Goal: Task Accomplishment & Management: Manage account settings

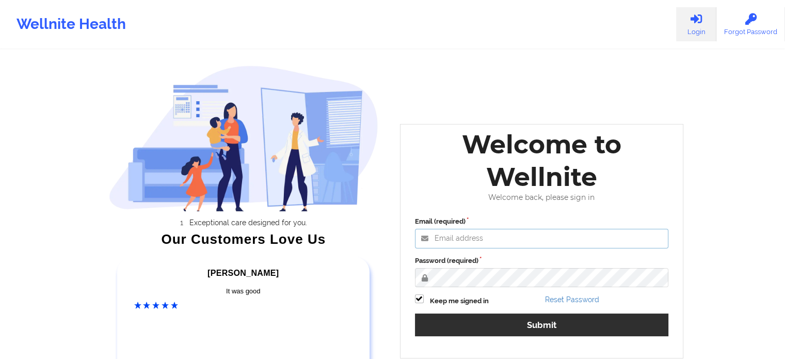
type input "olatestadmin@wellnite.com"
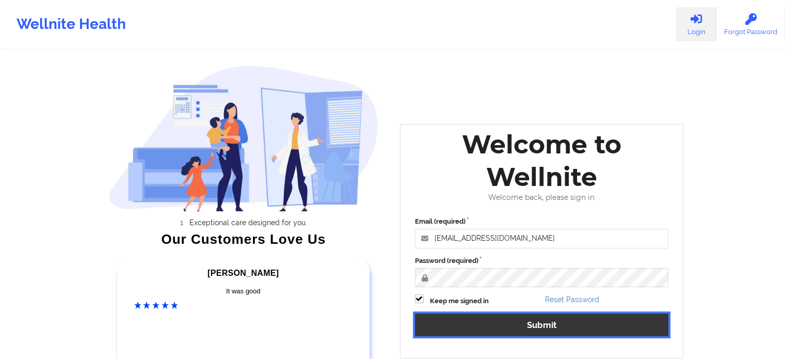
click at [540, 325] on button "Submit" at bounding box center [542, 324] width 254 height 22
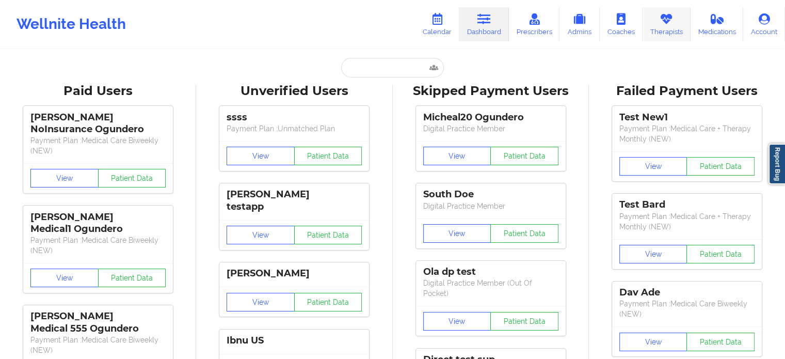
click at [666, 17] on icon at bounding box center [666, 18] width 13 height 11
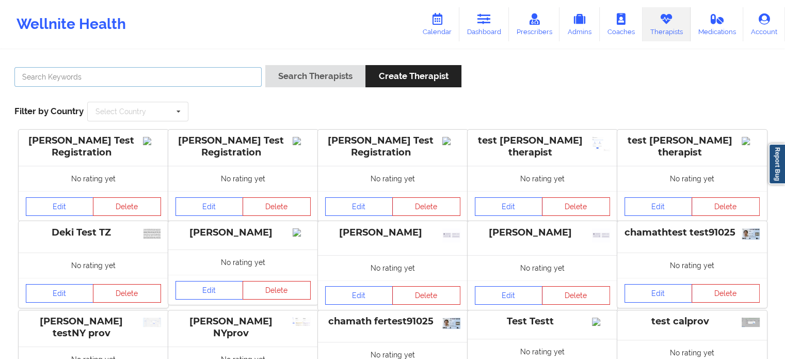
click at [217, 75] on input "text" at bounding box center [137, 77] width 247 height 20
type input "olastaging"
click at [265, 65] on button "Search Therapists" at bounding box center [315, 76] width 100 height 22
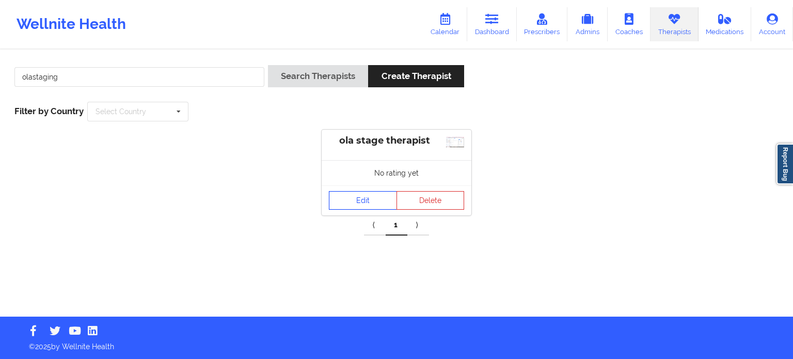
click at [363, 204] on link "Edit" at bounding box center [363, 200] width 68 height 19
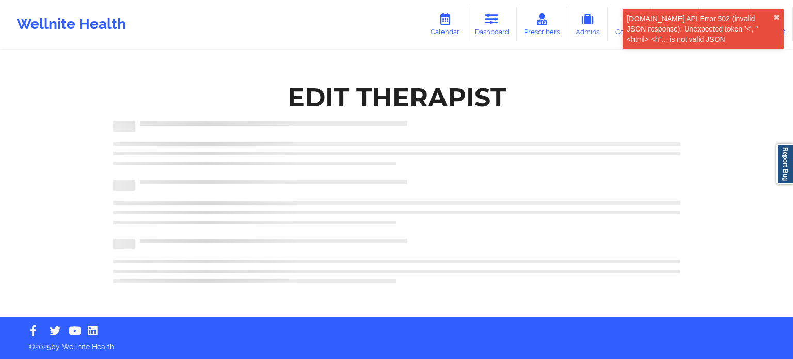
click at [740, 33] on div "[DOMAIN_NAME] API Error 502 (invalid JSON response): Unexpected token '<', "<ht…" at bounding box center [700, 28] width 147 height 31
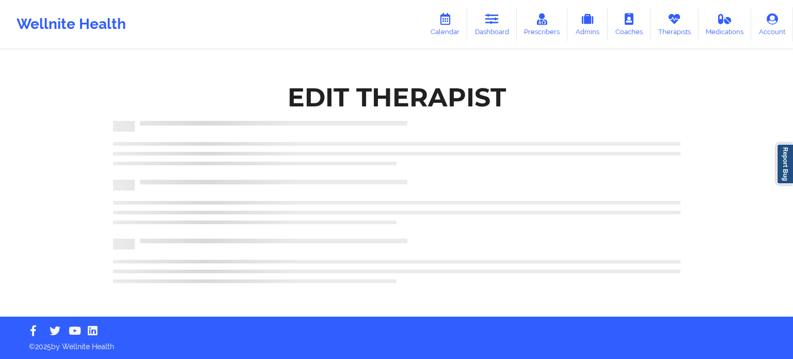
click at [658, 117] on div "Edit Therapist" at bounding box center [397, 183] width 582 height 213
click at [658, 28] on link "Therapists" at bounding box center [674, 24] width 48 height 34
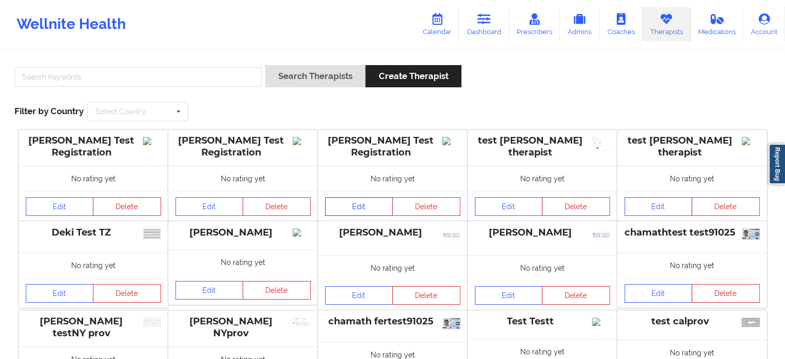
click at [354, 200] on link "Edit" at bounding box center [359, 206] width 68 height 19
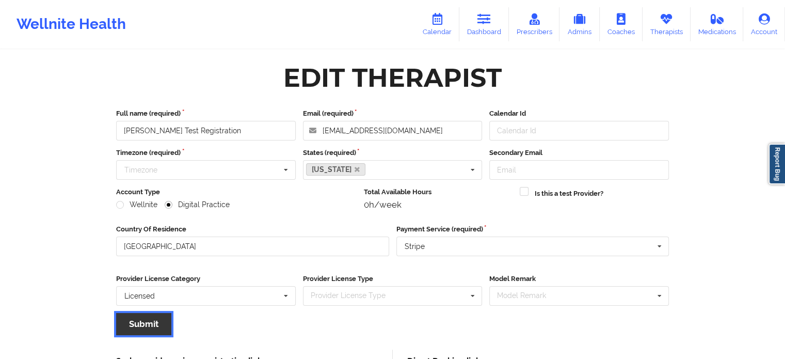
click at [150, 325] on button "Submit" at bounding box center [143, 324] width 55 height 22
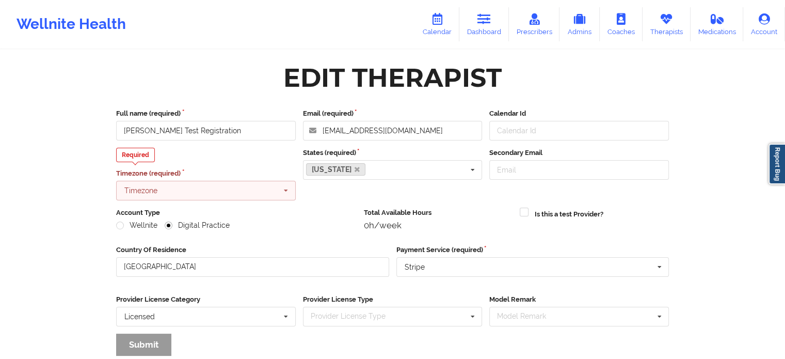
click at [277, 193] on input "text" at bounding box center [206, 190] width 179 height 19
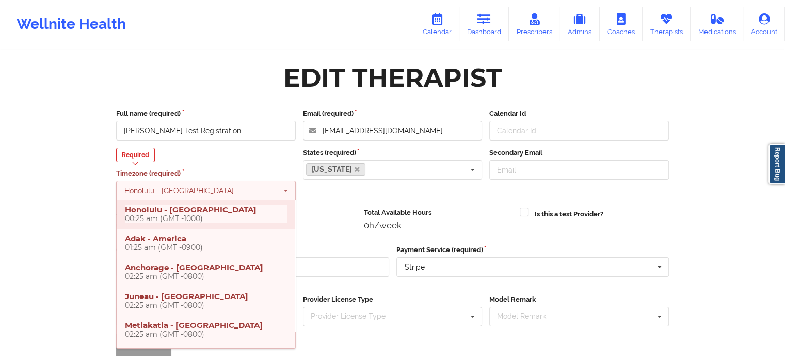
click at [270, 211] on h4 "Honolulu - Pacific 00:25 am (GMT -1000)" at bounding box center [206, 213] width 162 height 19
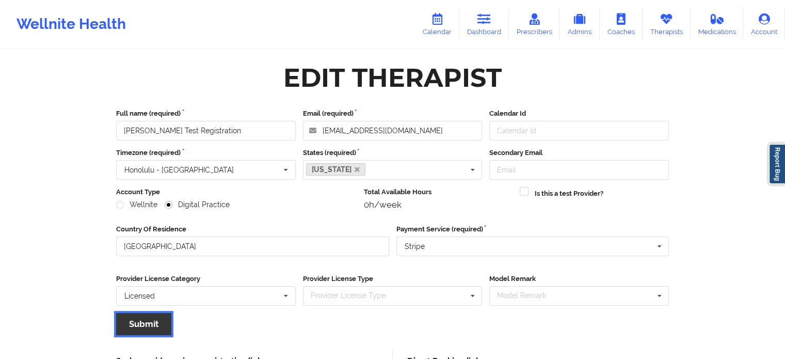
click at [160, 326] on button "Submit" at bounding box center [143, 324] width 55 height 22
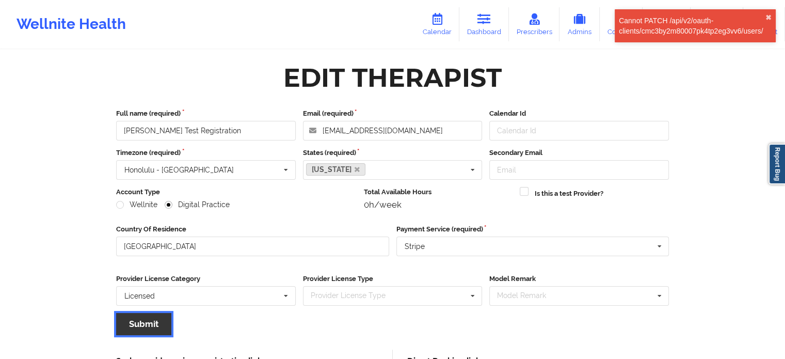
click at [160, 326] on button "Submit" at bounding box center [143, 324] width 55 height 22
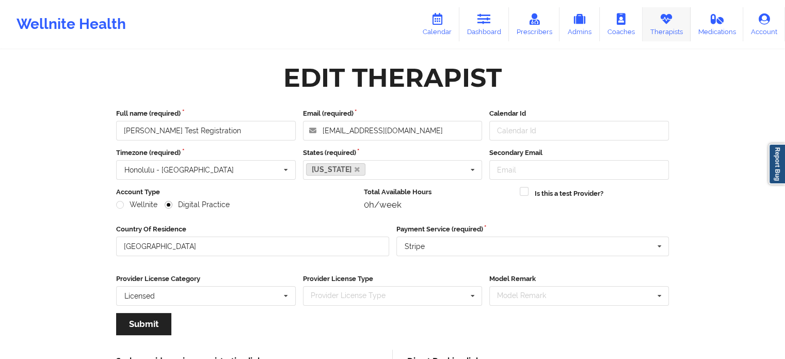
click at [656, 26] on link "Therapists" at bounding box center [667, 24] width 48 height 34
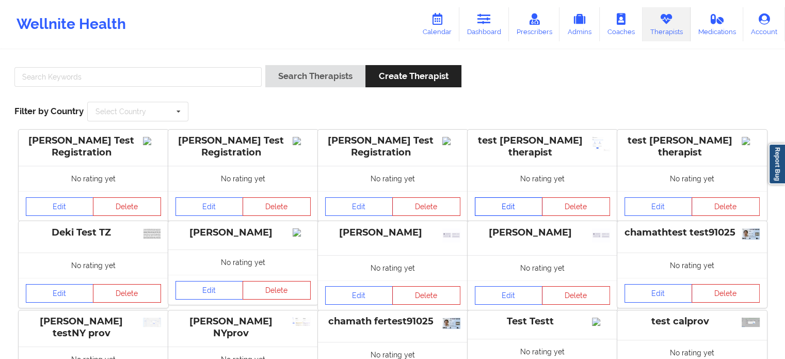
click at [515, 204] on link "Edit" at bounding box center [509, 206] width 68 height 19
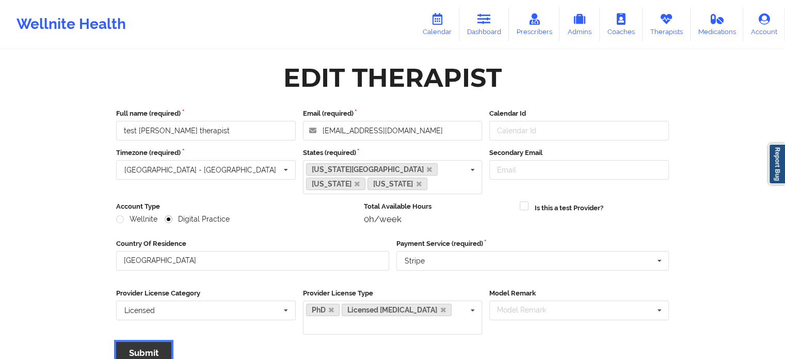
click at [153, 342] on button "Submit" at bounding box center [143, 353] width 55 height 22
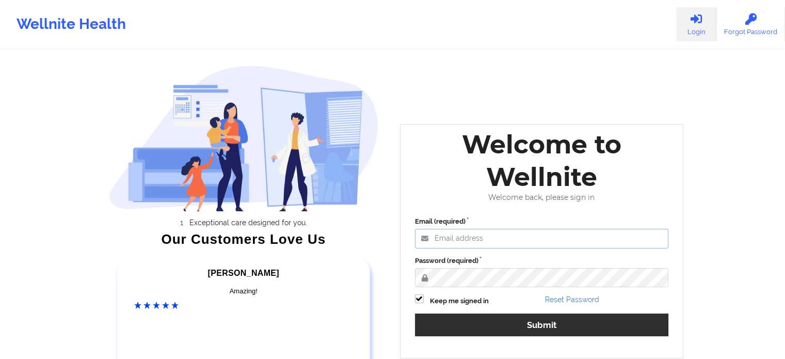
type input "engineeringadmin@wellnite.com"
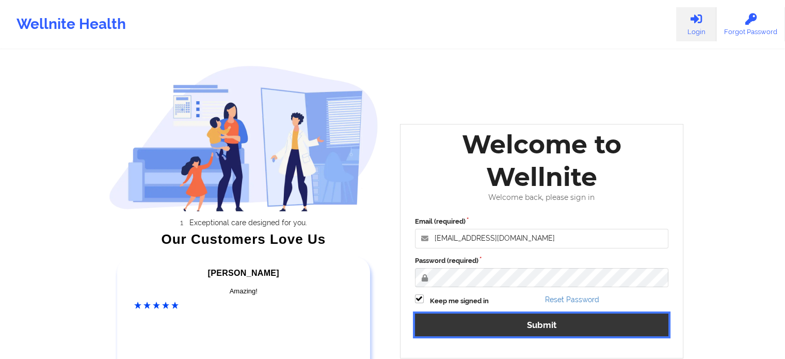
click at [484, 318] on button "Submit" at bounding box center [542, 324] width 254 height 22
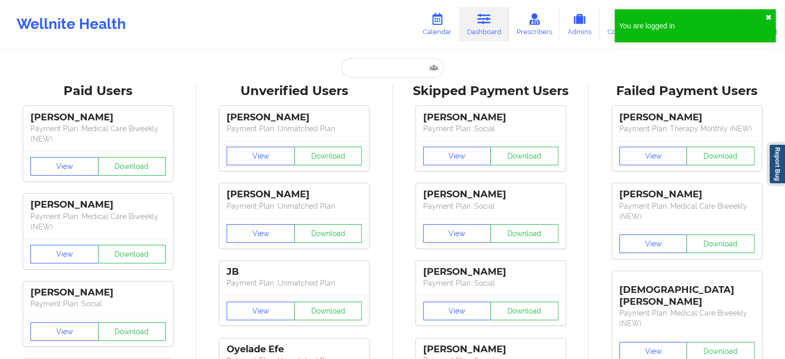
click at [769, 14] on button "✖︎" at bounding box center [769, 17] width 6 height 8
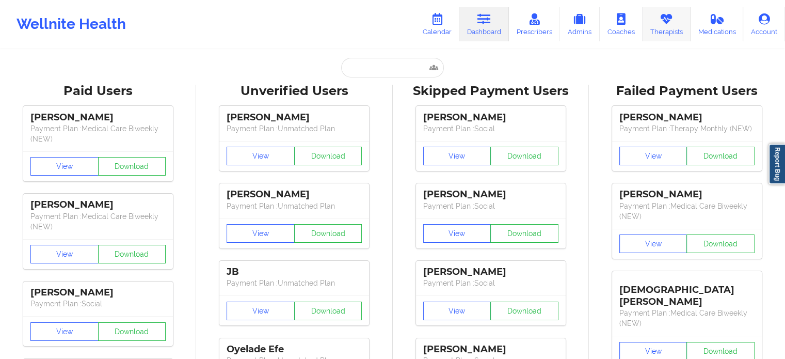
click at [683, 24] on link "Therapists" at bounding box center [667, 24] width 48 height 34
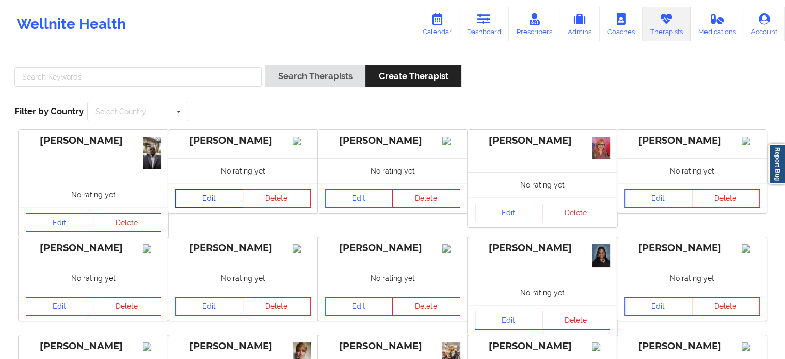
click at [211, 208] on link "Edit" at bounding box center [210, 198] width 68 height 19
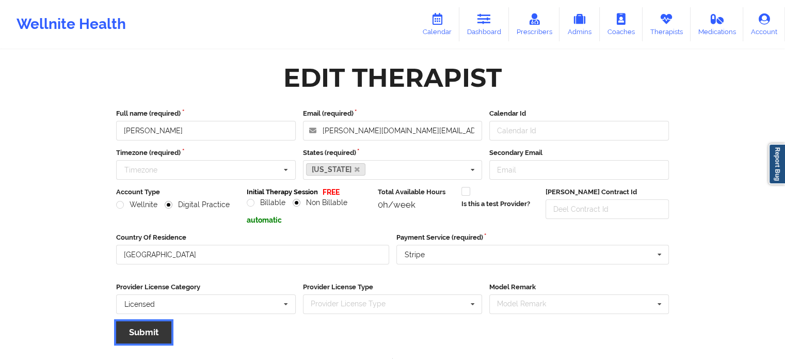
click at [139, 335] on button "Submit" at bounding box center [143, 332] width 55 height 22
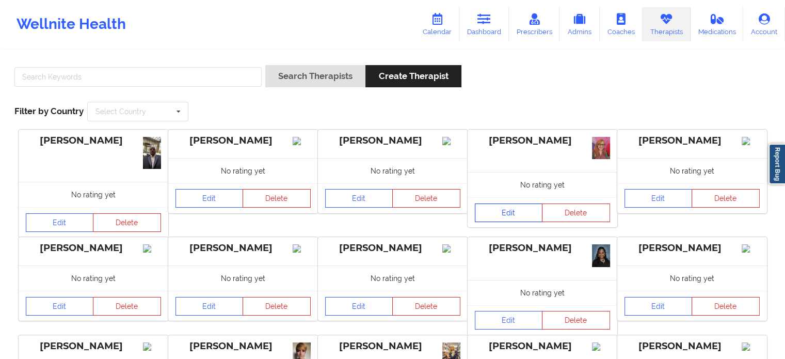
click at [511, 212] on link "Edit" at bounding box center [509, 212] width 68 height 19
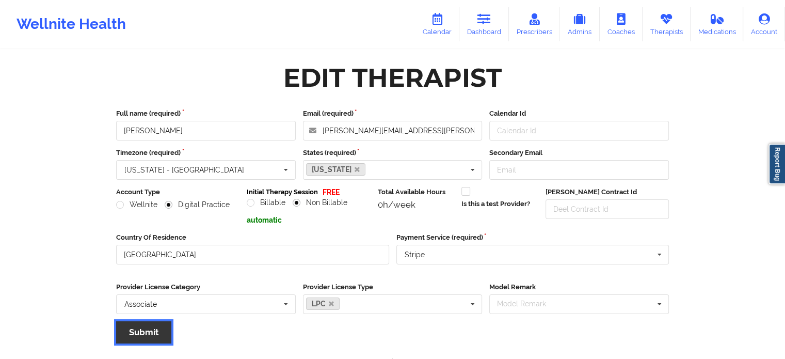
click at [149, 337] on button "Submit" at bounding box center [143, 332] width 55 height 22
click at [129, 328] on button "Submit" at bounding box center [143, 332] width 55 height 22
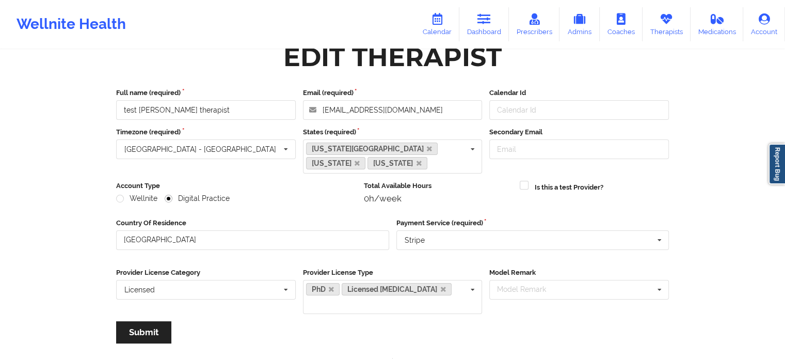
scroll to position [41, 0]
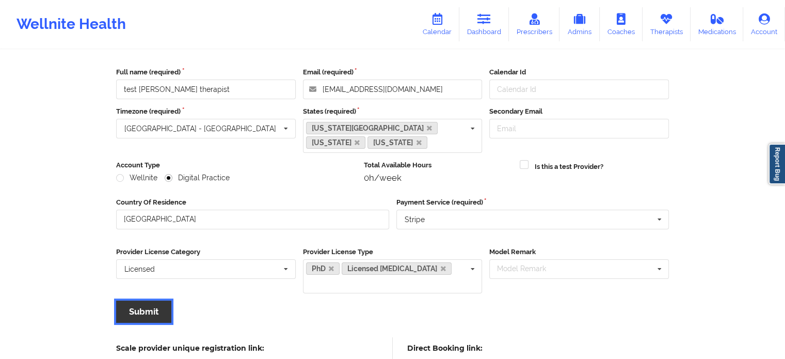
click at [135, 300] on button "Submit" at bounding box center [143, 311] width 55 height 22
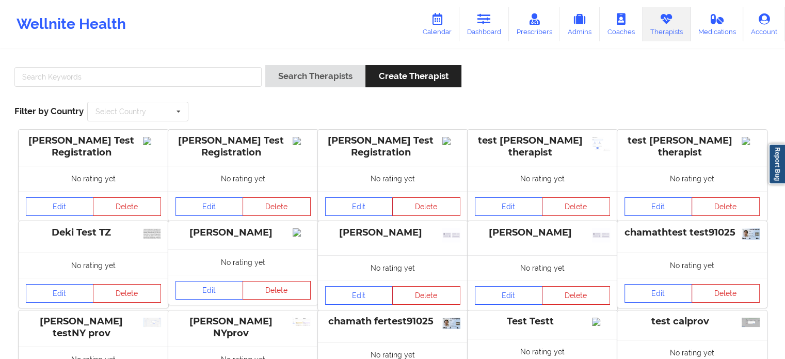
click at [510, 105] on div "Search Therapists Create Therapist Filter by Country Select Country Australia C…" at bounding box center [392, 93] width 771 height 71
